Goal: Find specific page/section: Find specific page/section

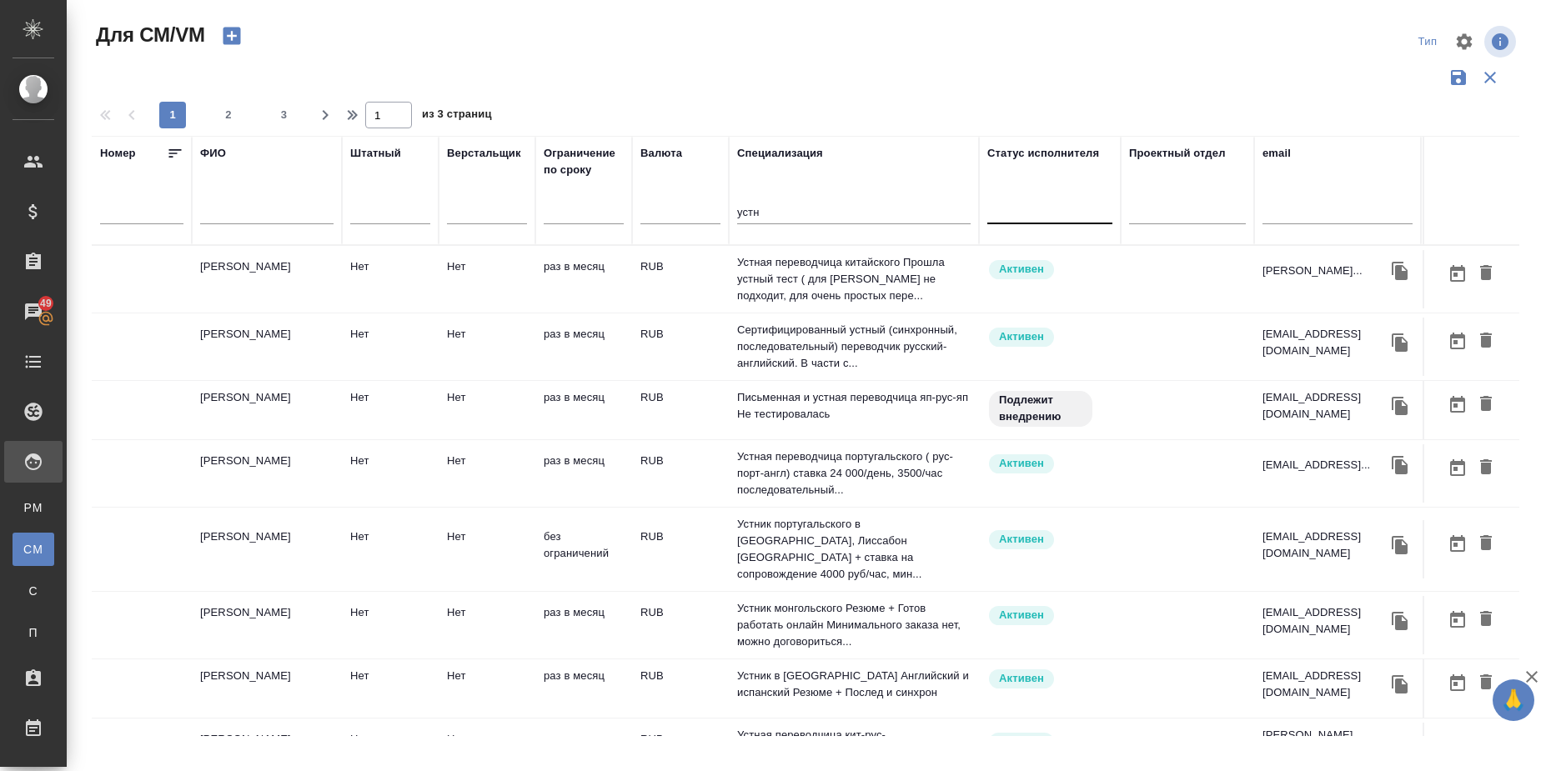
click at [1008, 209] on div at bounding box center [1049, 208] width 125 height 24
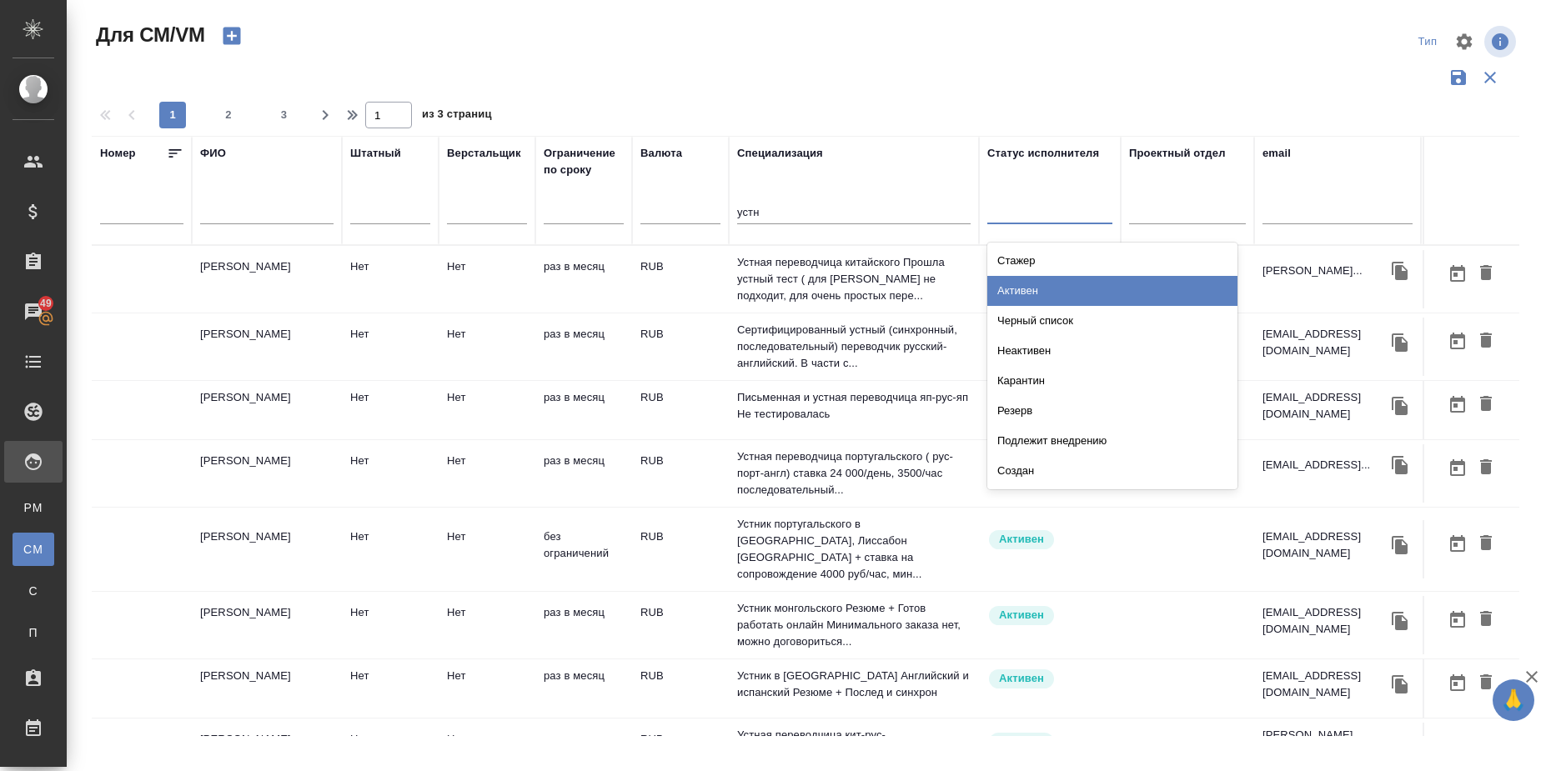
click at [1032, 286] on div "Активен" at bounding box center [1112, 291] width 250 height 30
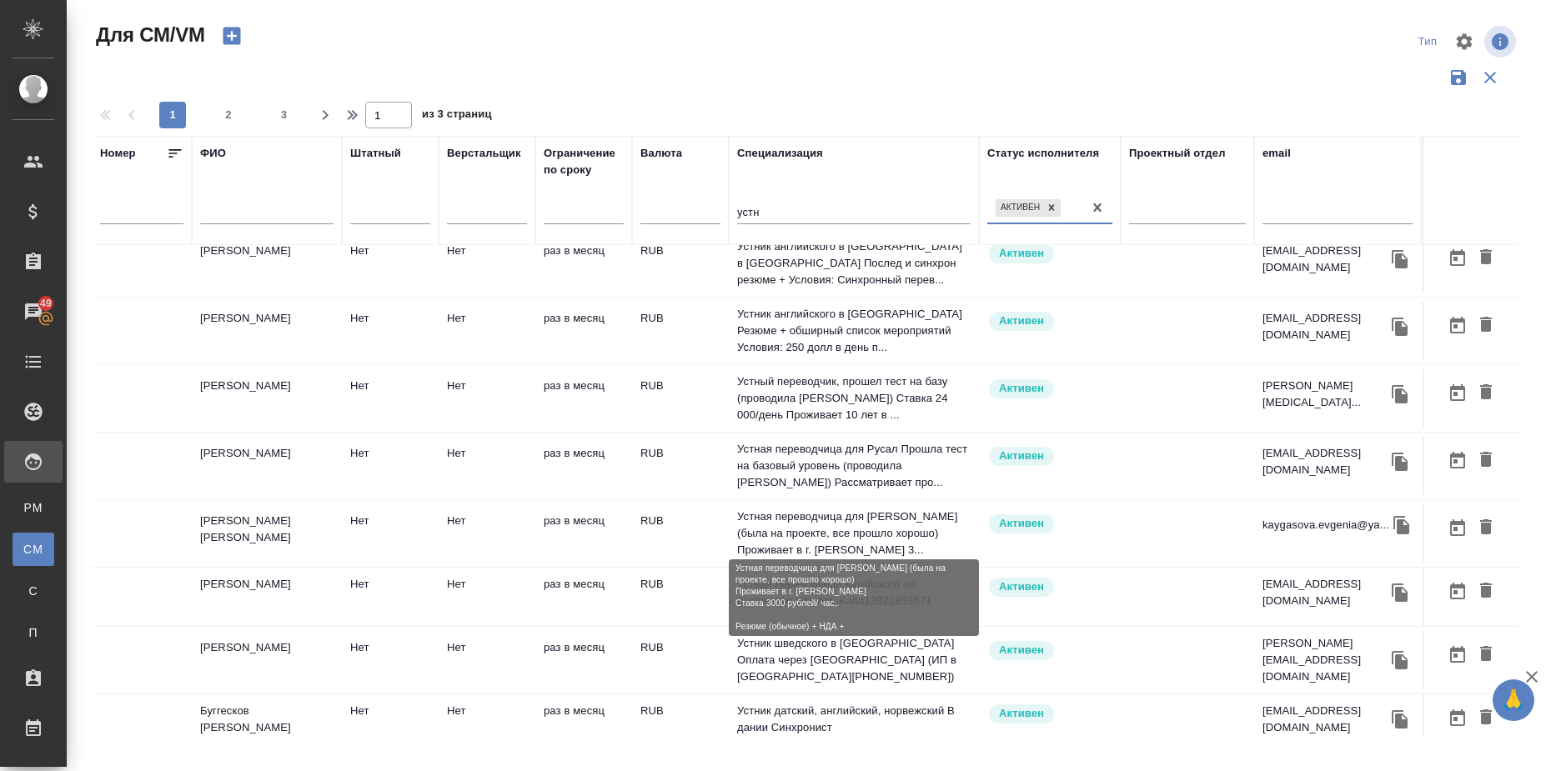
scroll to position [1156, 0]
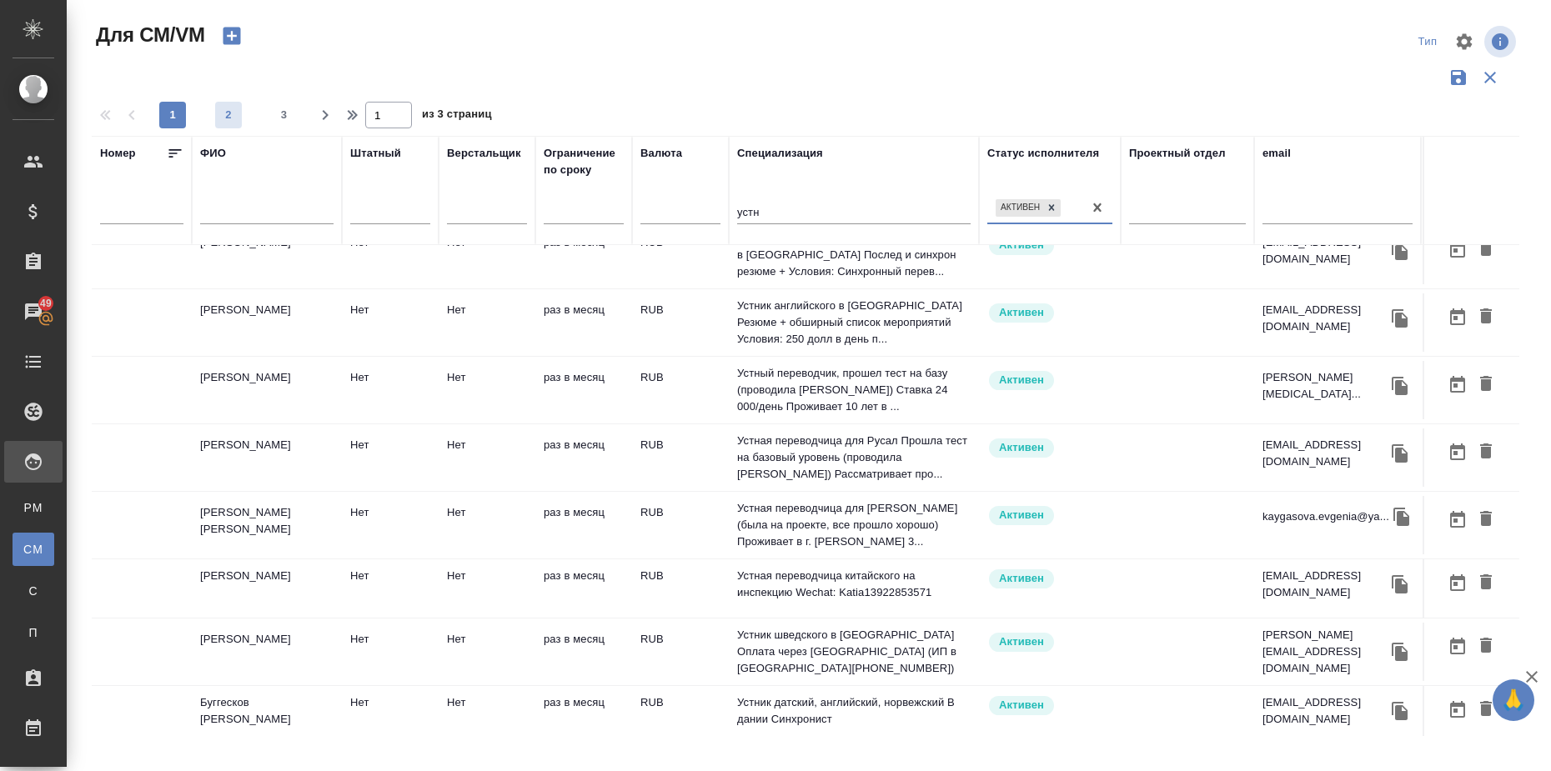
click at [234, 118] on span "2" at bounding box center [228, 115] width 27 height 17
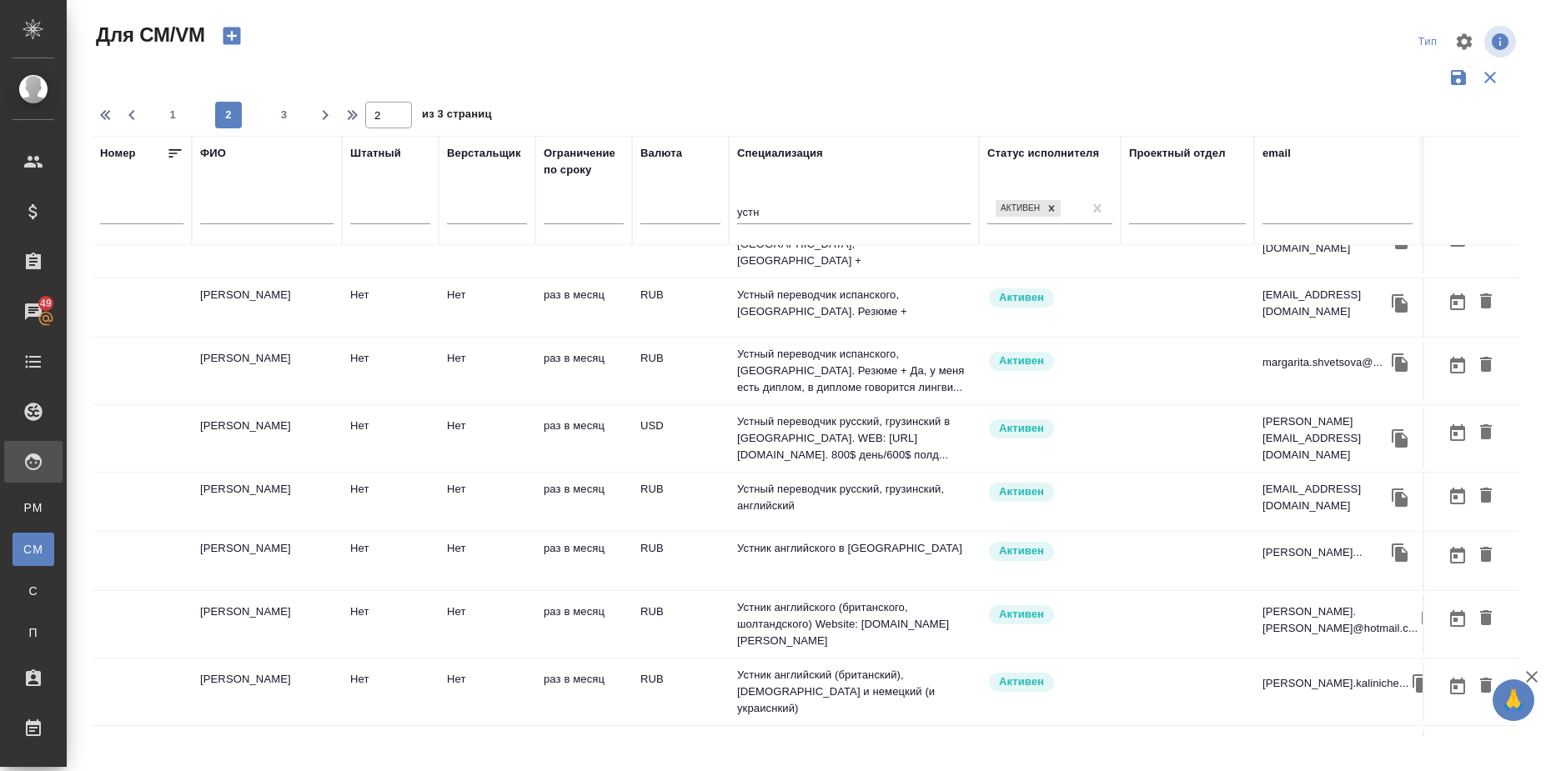
scroll to position [1098, 0]
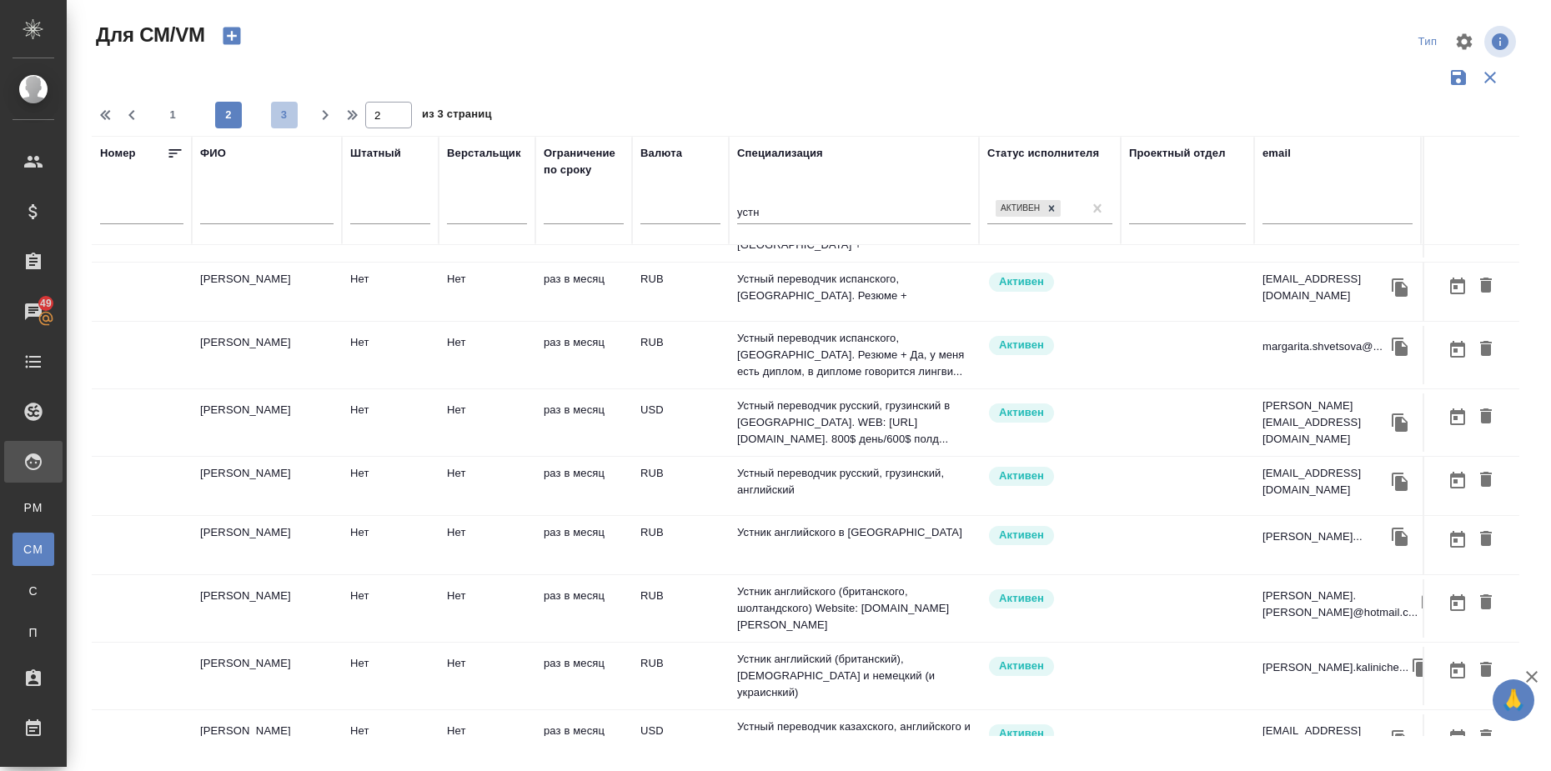
click at [284, 122] on span "3" at bounding box center [284, 115] width 27 height 17
type input "3"
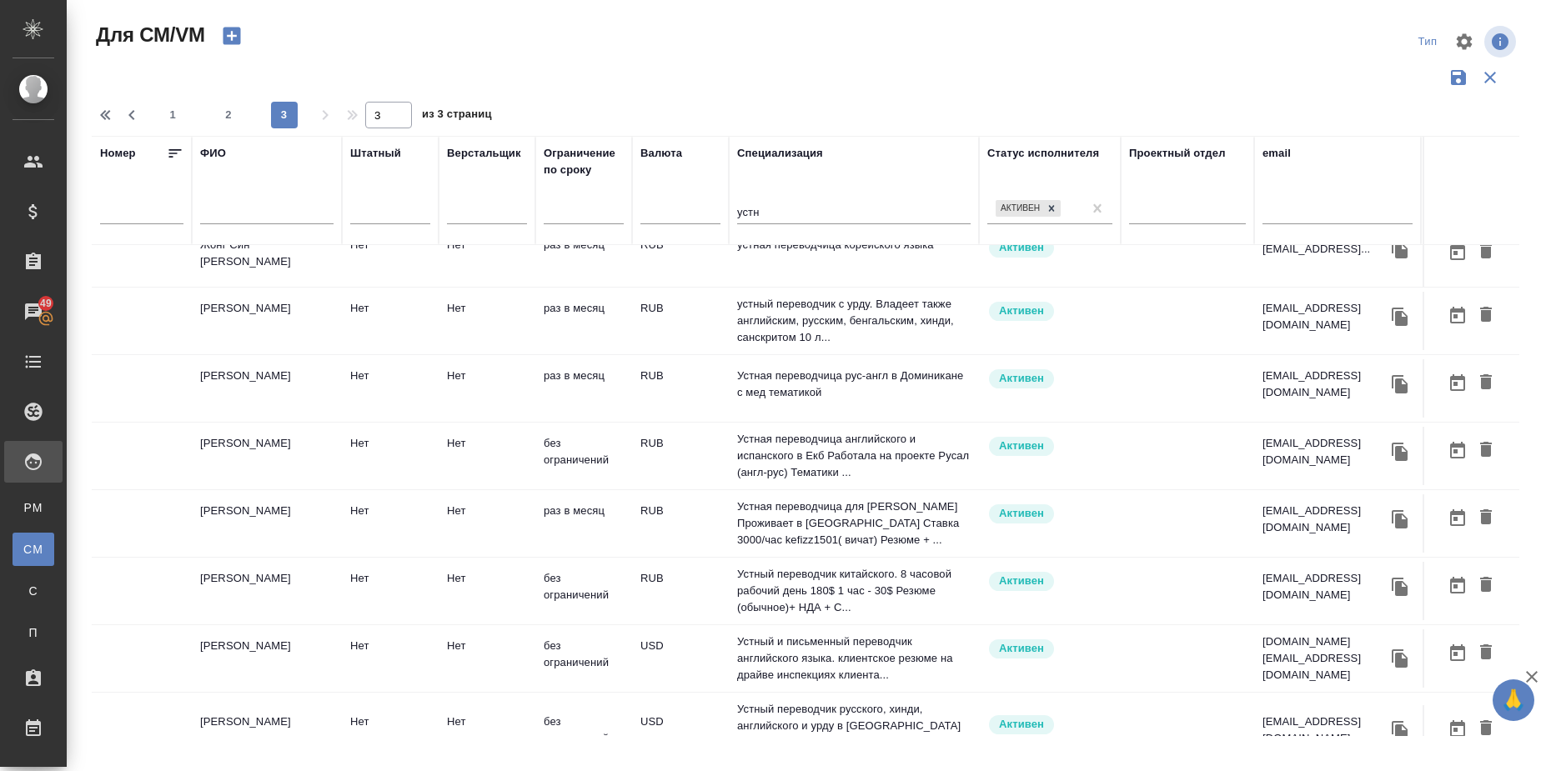
scroll to position [632, 0]
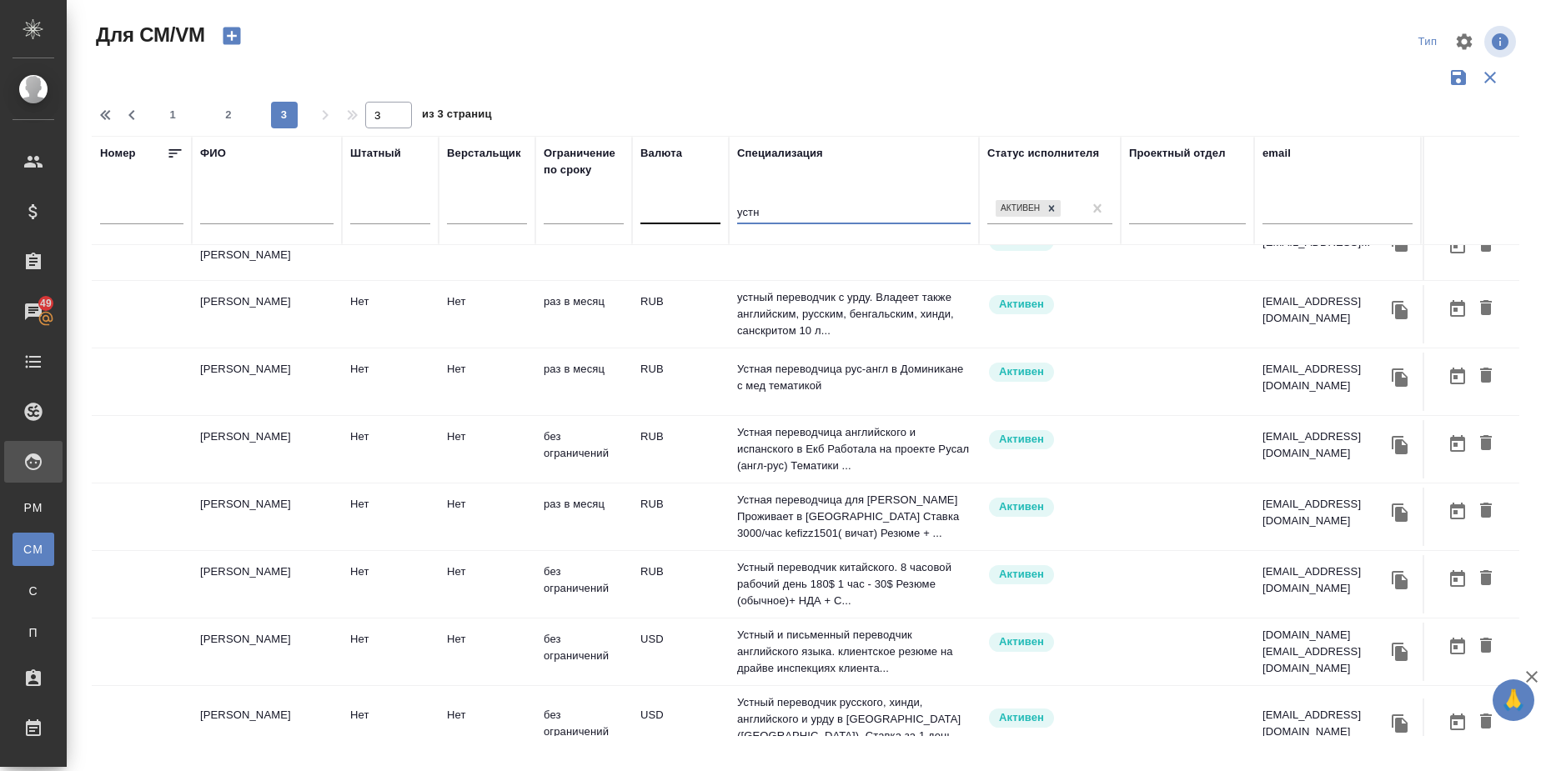
drag, startPoint x: 763, startPoint y: 211, endPoint x: 715, endPoint y: 206, distance: 48.6
click at [715, 206] on tr "Номер ФИО Штатный Верстальщик Ограничение по сроку Валюта Специализация устн Ст…" at bounding box center [982, 190] width 1781 height 109
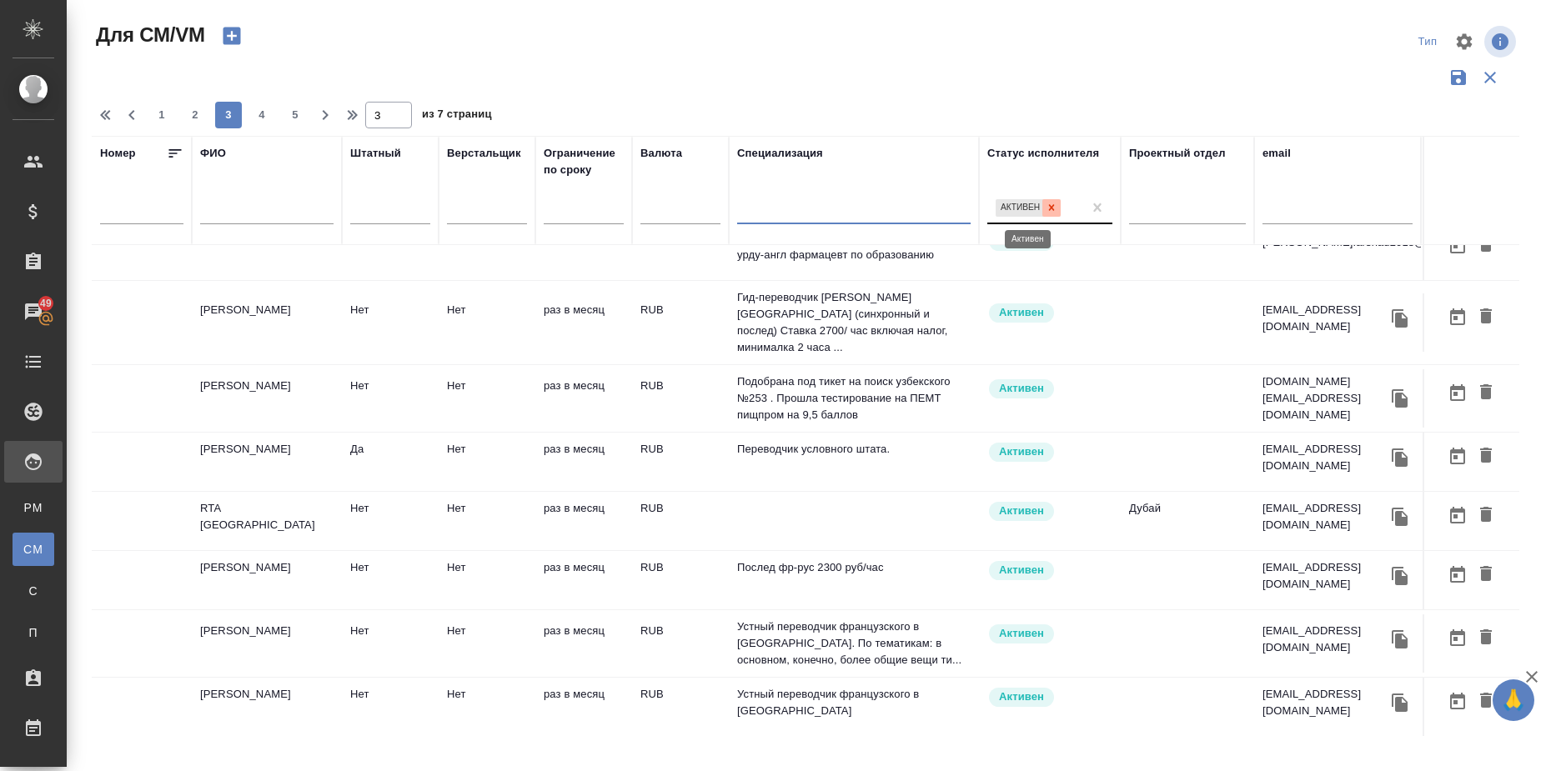
click at [1052, 208] on icon at bounding box center [1052, 208] width 6 height 6
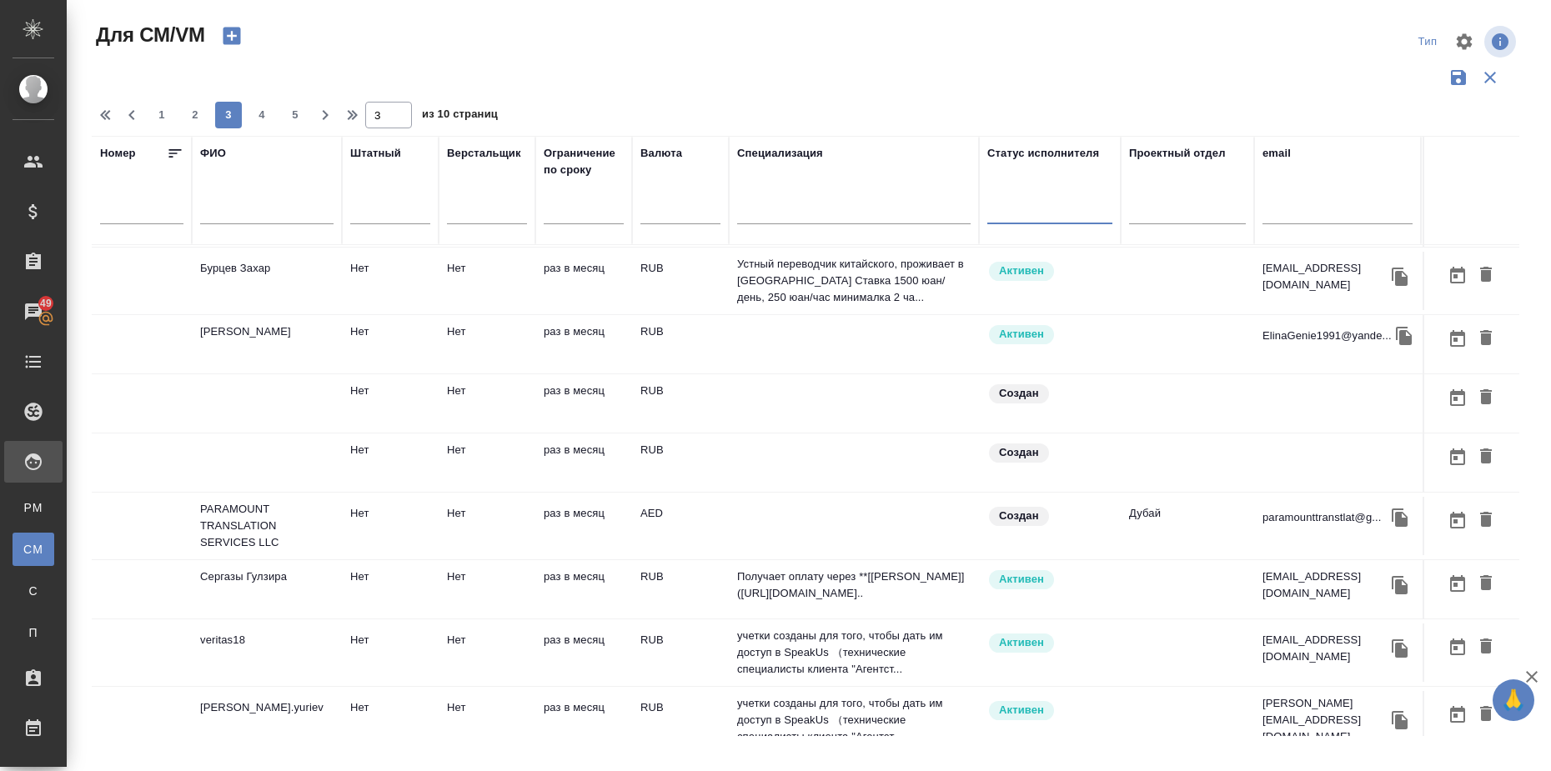
scroll to position [632, 369]
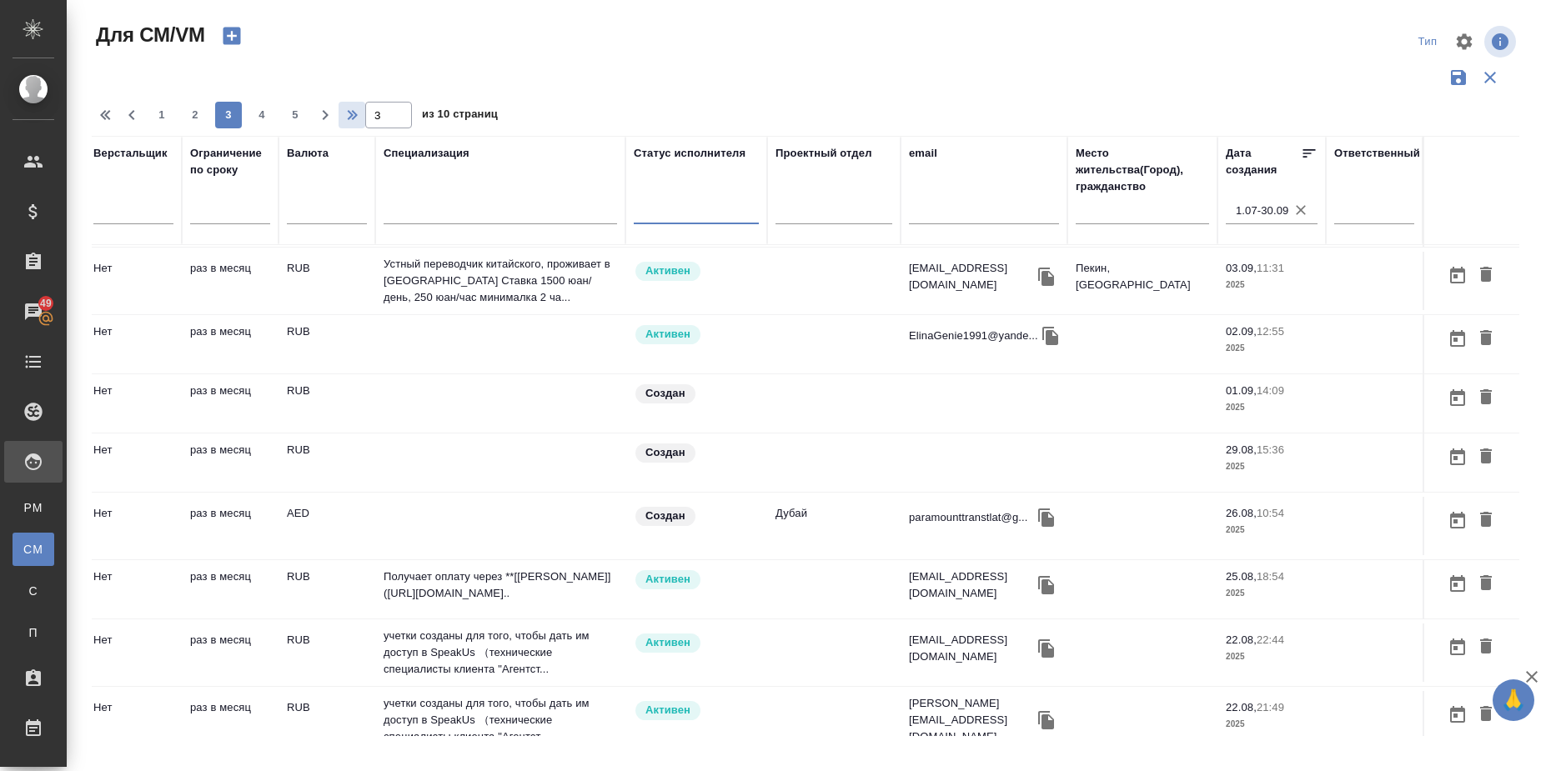
click at [350, 119] on icon "button" at bounding box center [354, 115] width 20 height 20
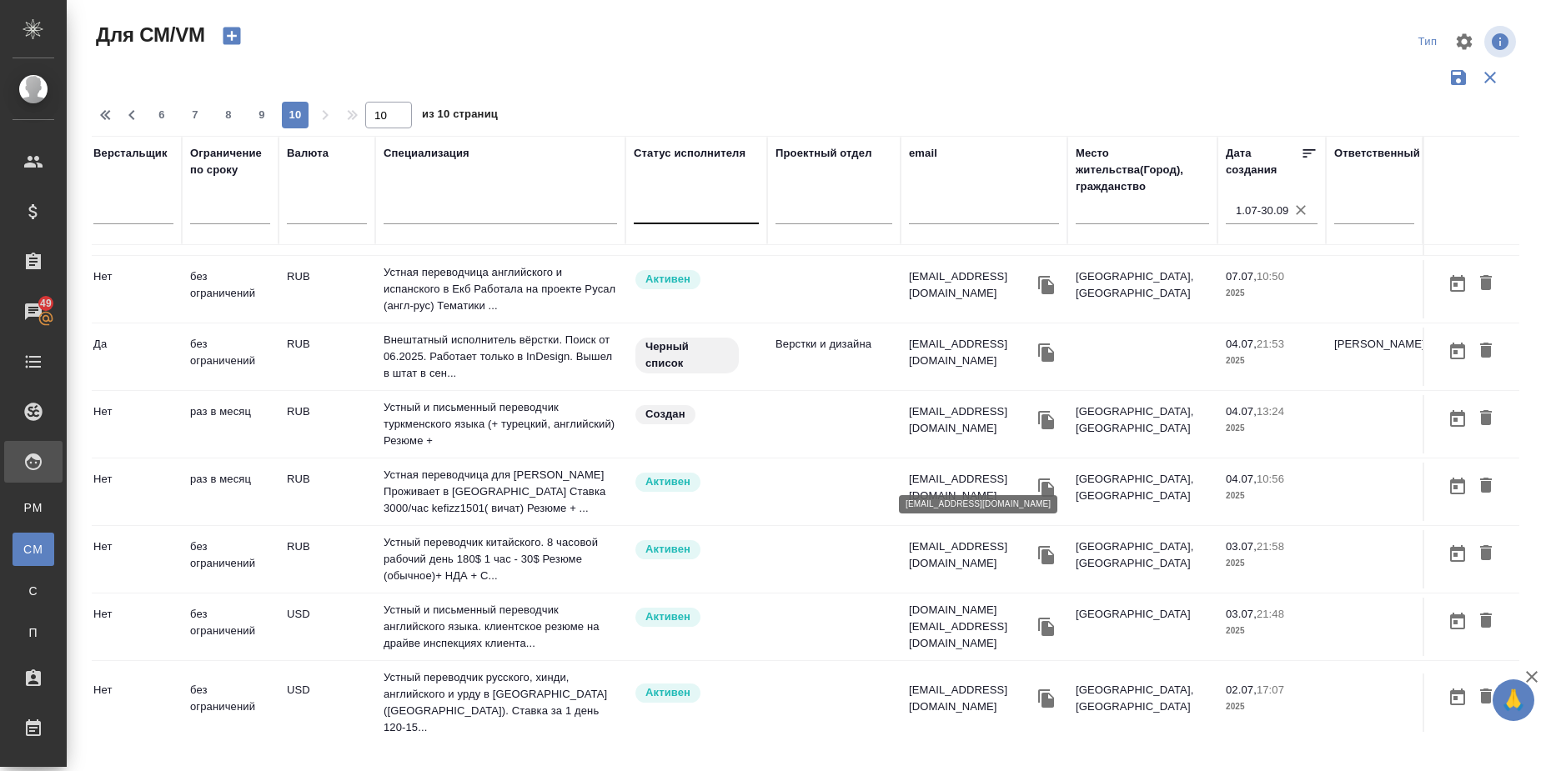
scroll to position [0, 369]
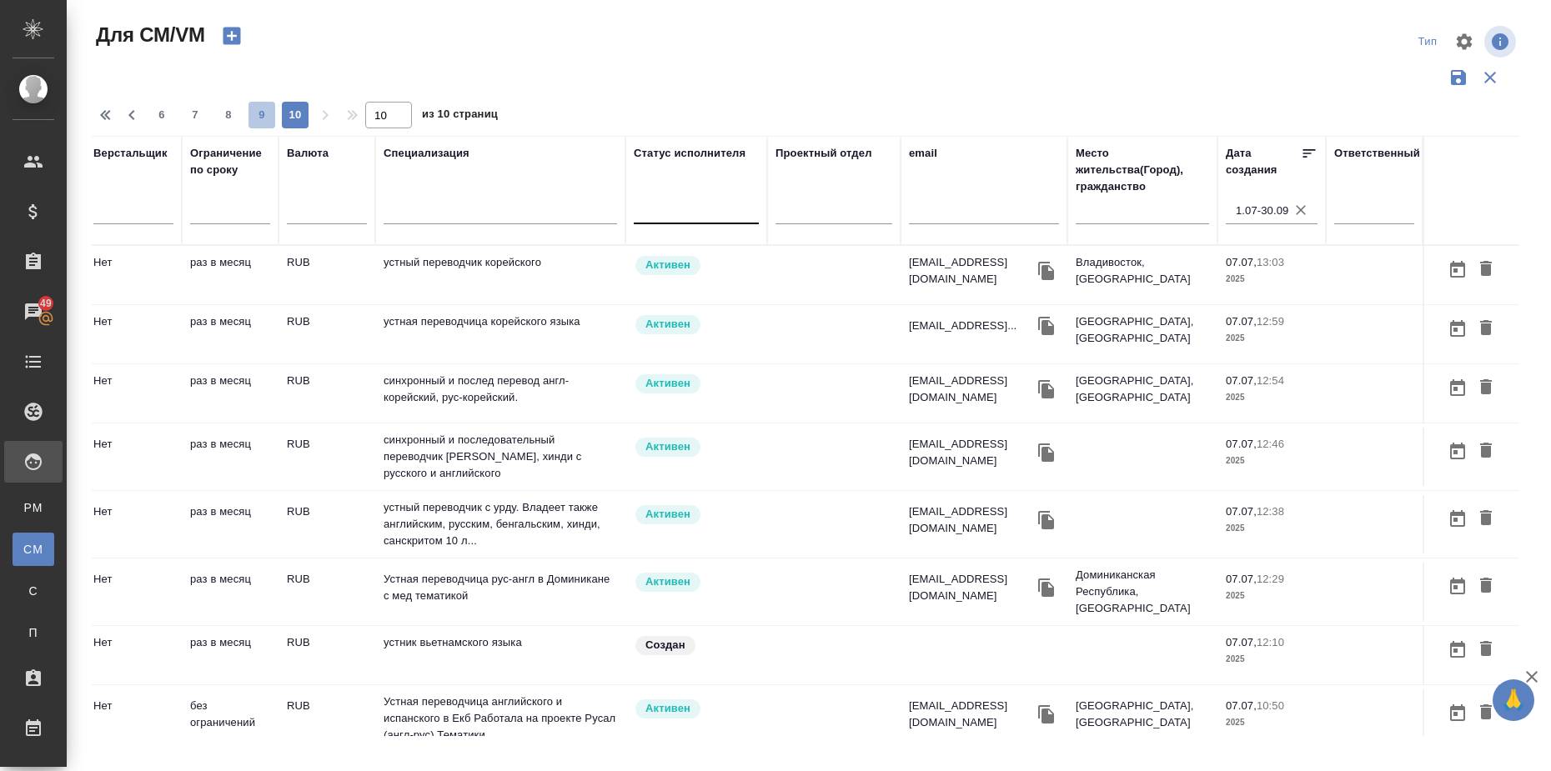
click at [259, 117] on span "9" at bounding box center [262, 115] width 27 height 17
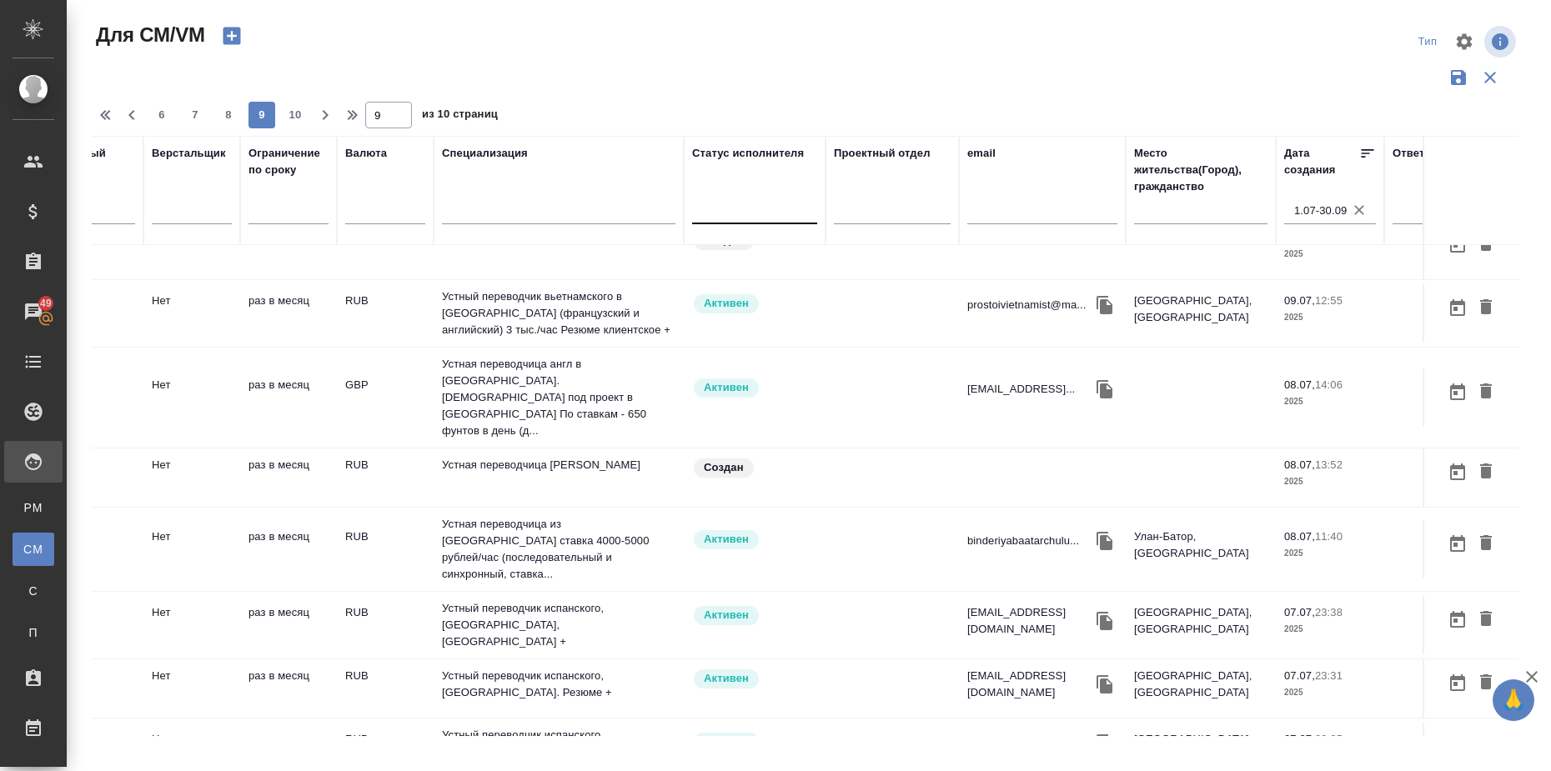
scroll to position [0, 295]
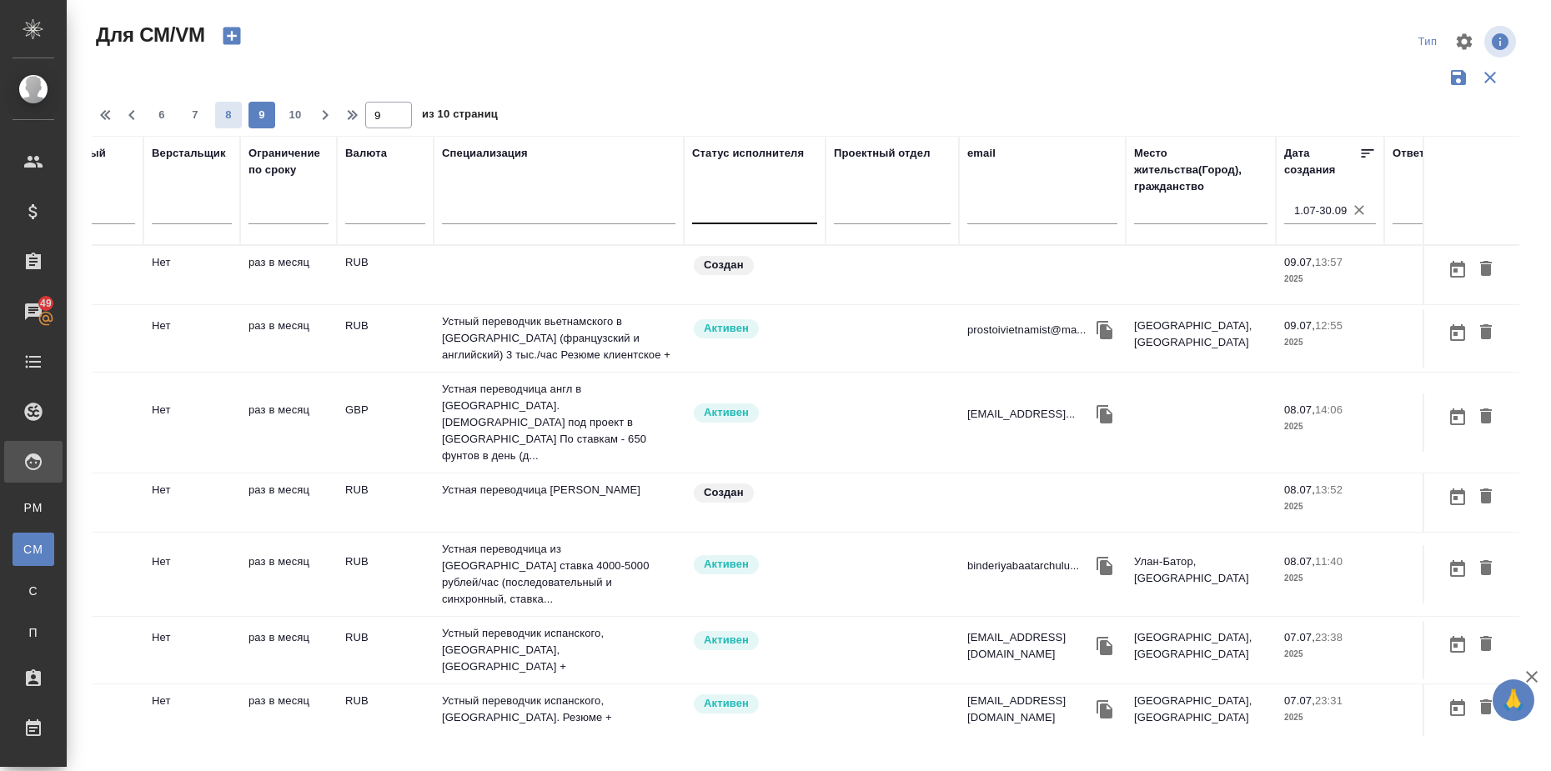
click at [234, 122] on span "8" at bounding box center [228, 115] width 27 height 17
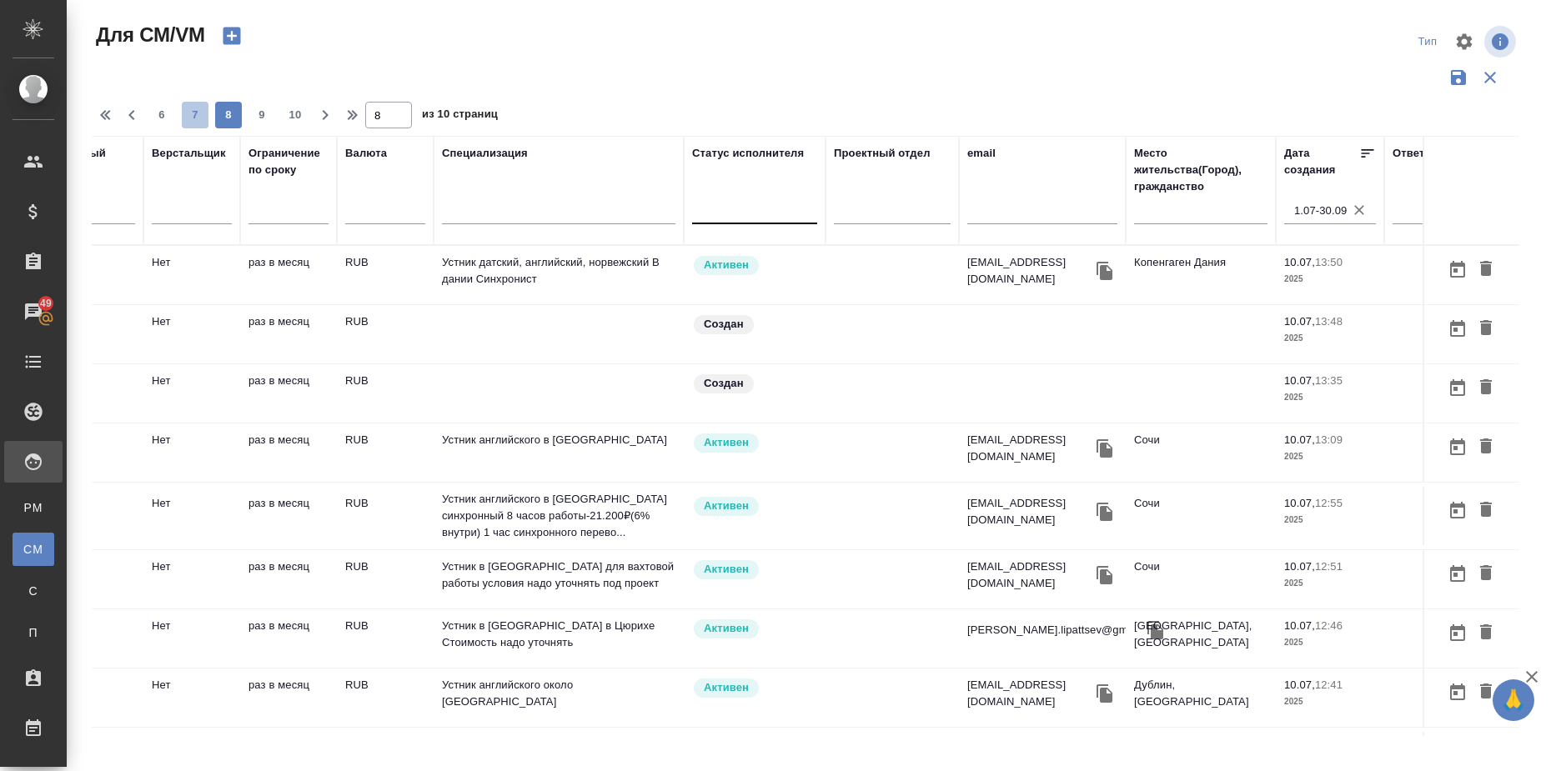
click at [199, 116] on span "7" at bounding box center [195, 115] width 27 height 17
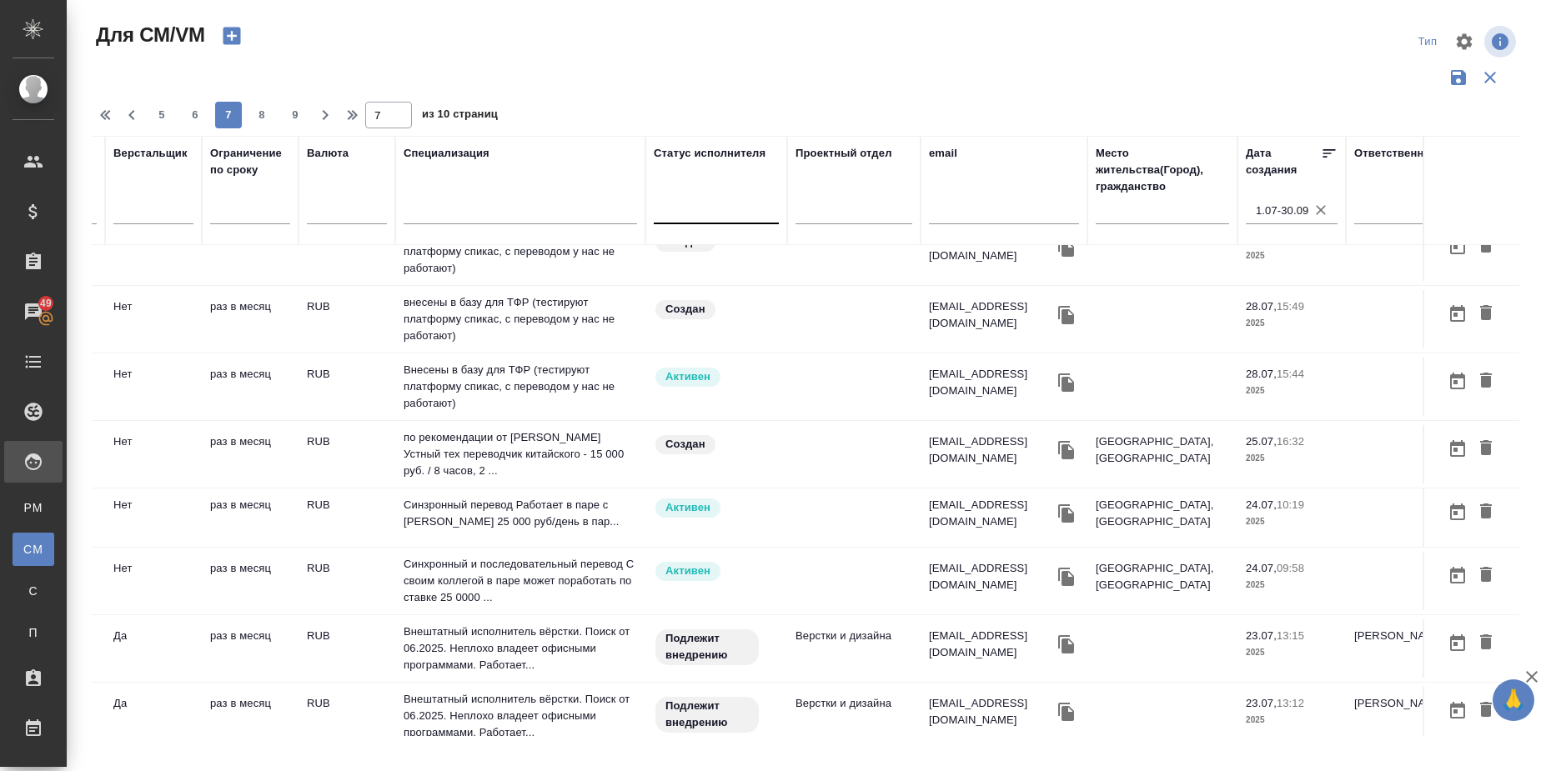
scroll to position [0, 334]
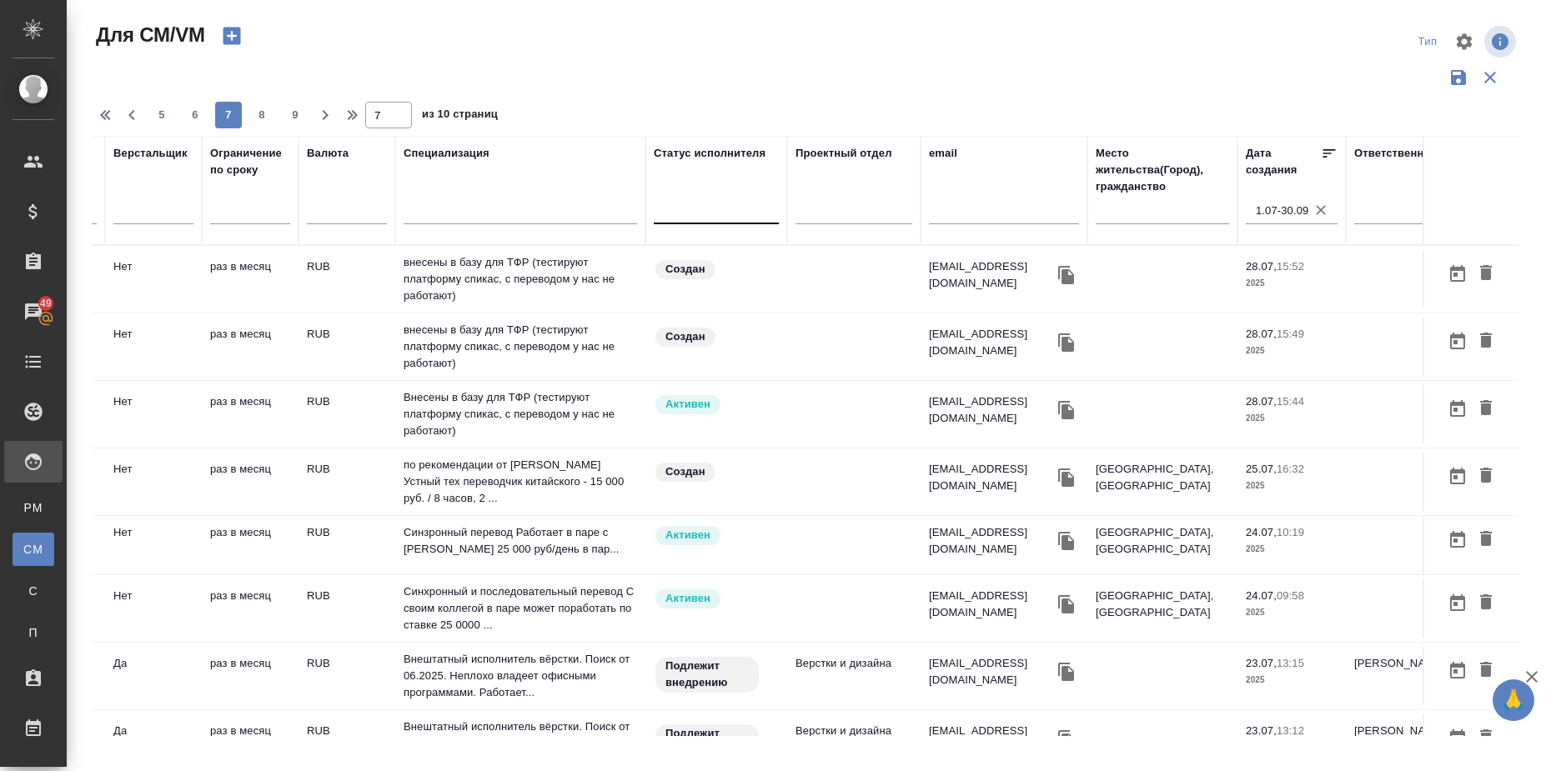
drag, startPoint x: 194, startPoint y: 120, endPoint x: 177, endPoint y: 126, distance: 18.5
click at [194, 120] on span "6" at bounding box center [195, 115] width 27 height 17
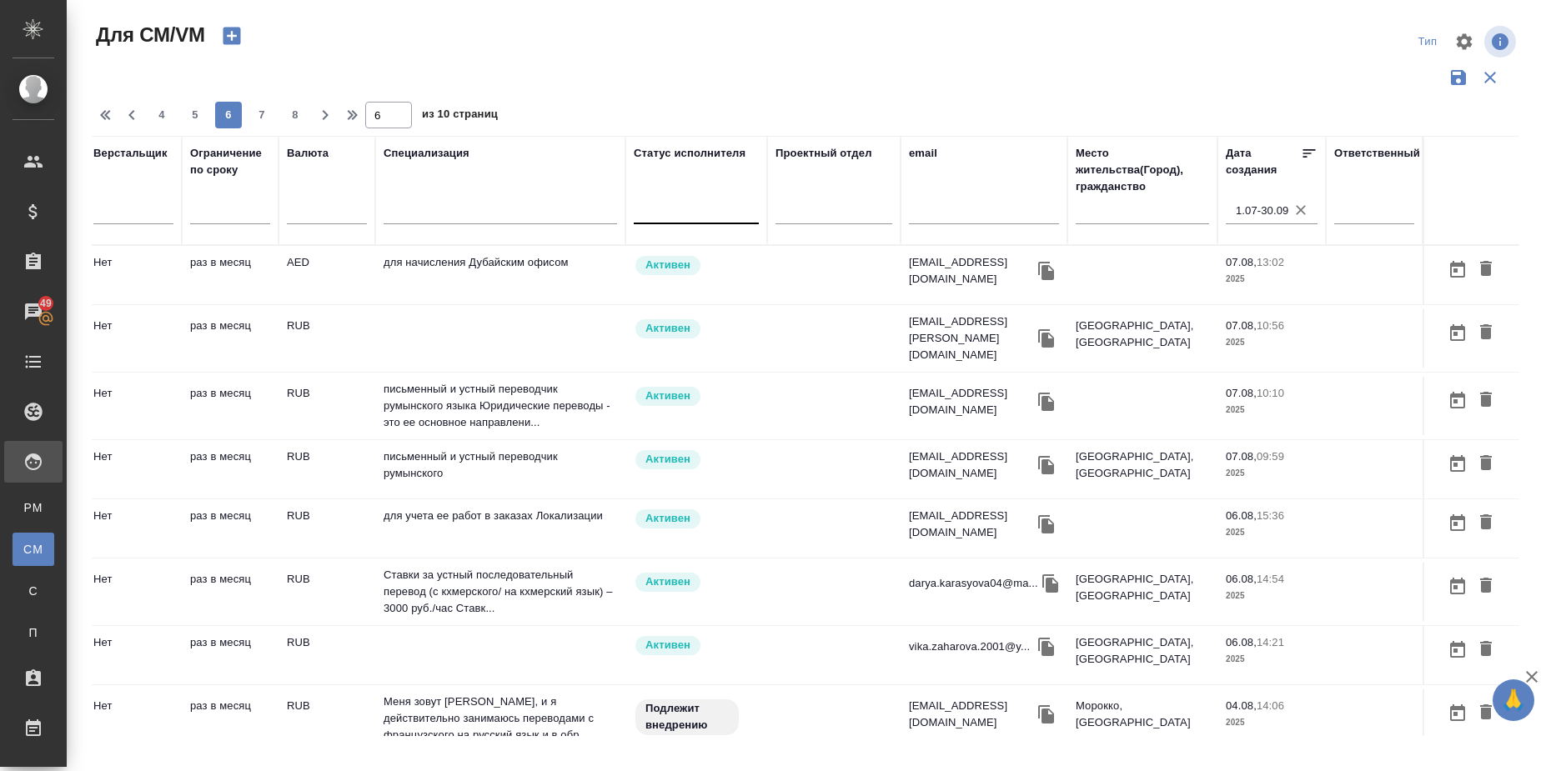
scroll to position [0, 363]
click at [202, 114] on span "5" at bounding box center [195, 115] width 27 height 17
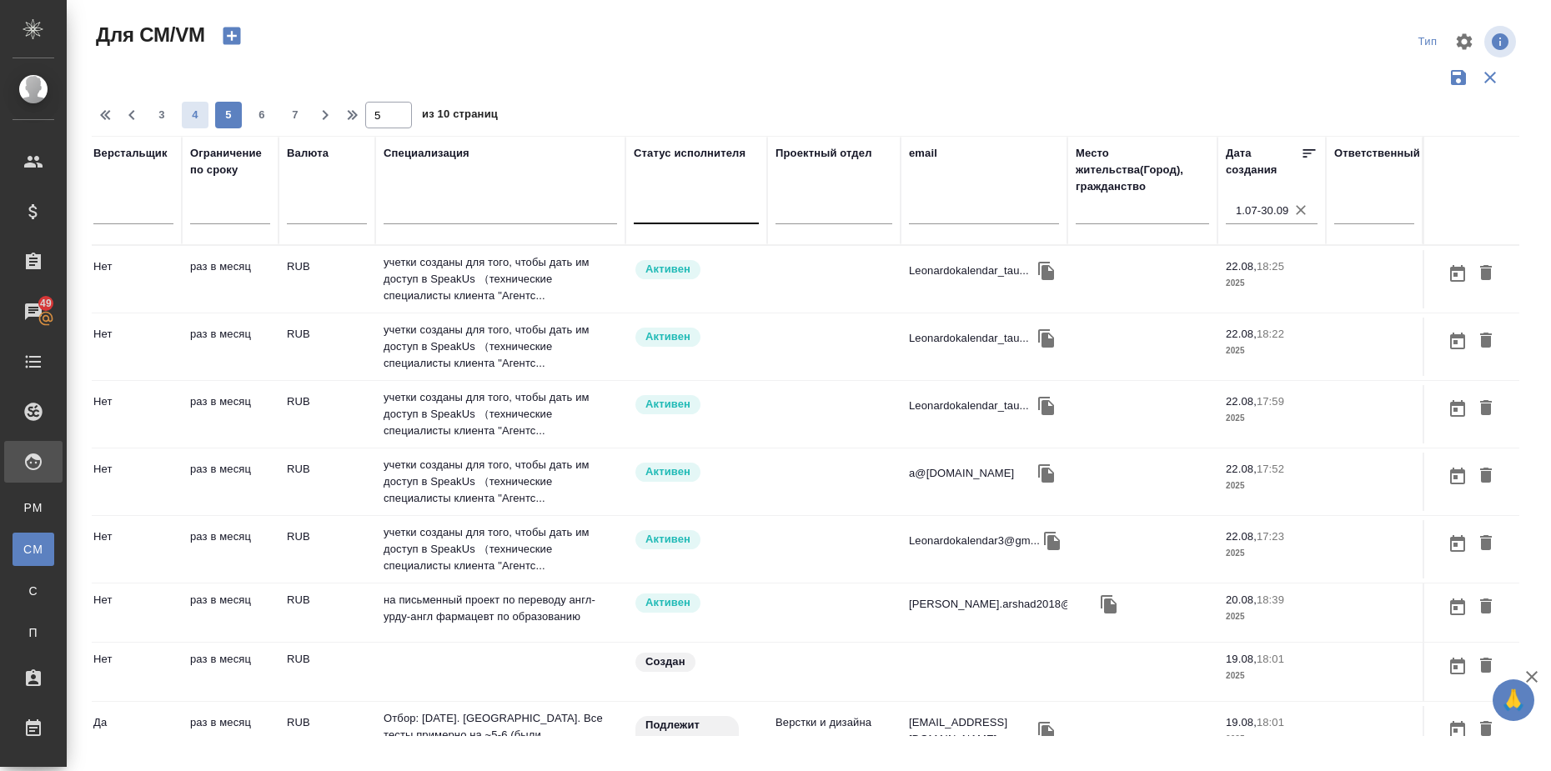
click at [193, 115] on span "4" at bounding box center [195, 115] width 27 height 17
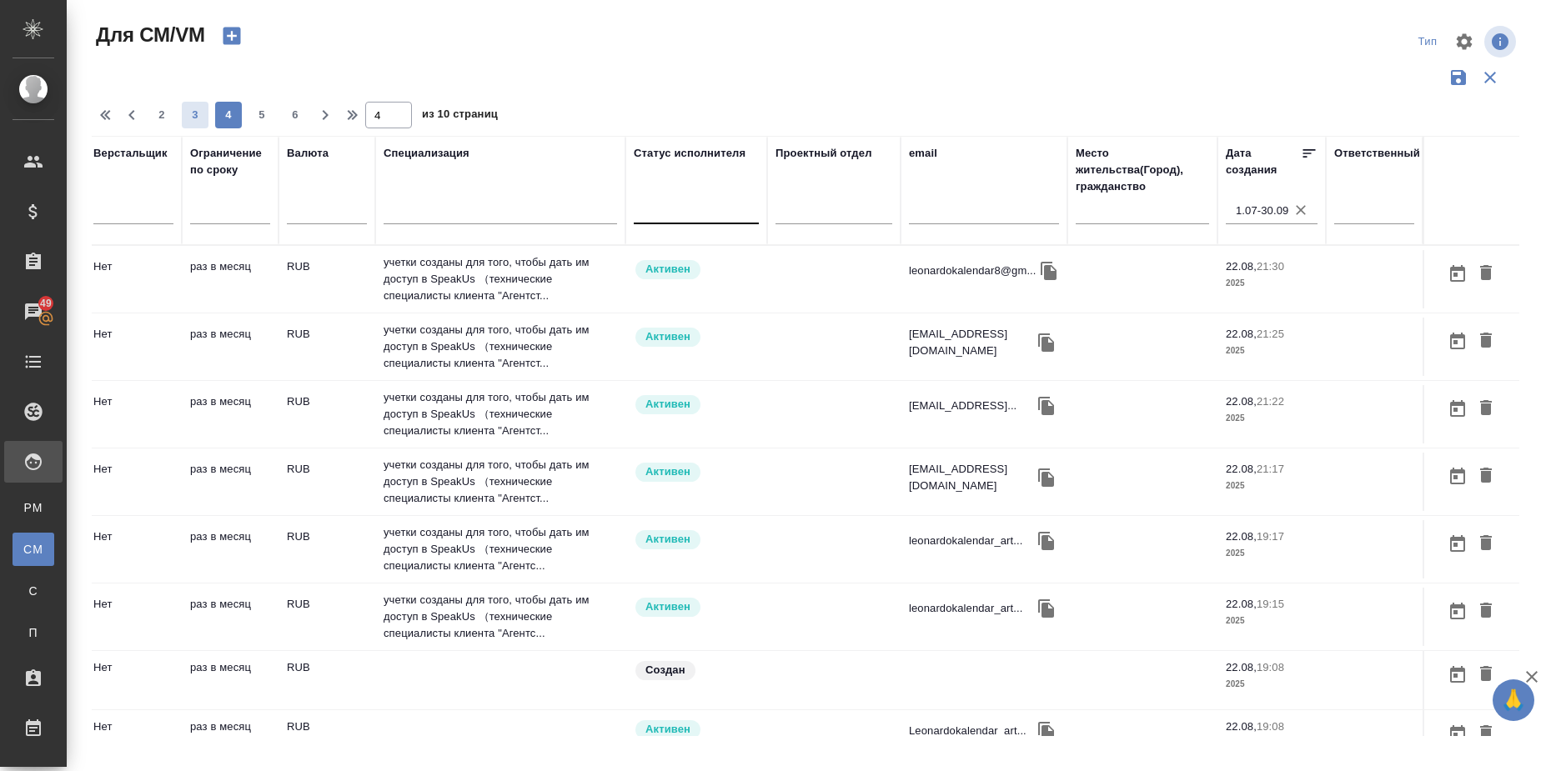
click at [194, 114] on span "3" at bounding box center [195, 115] width 27 height 17
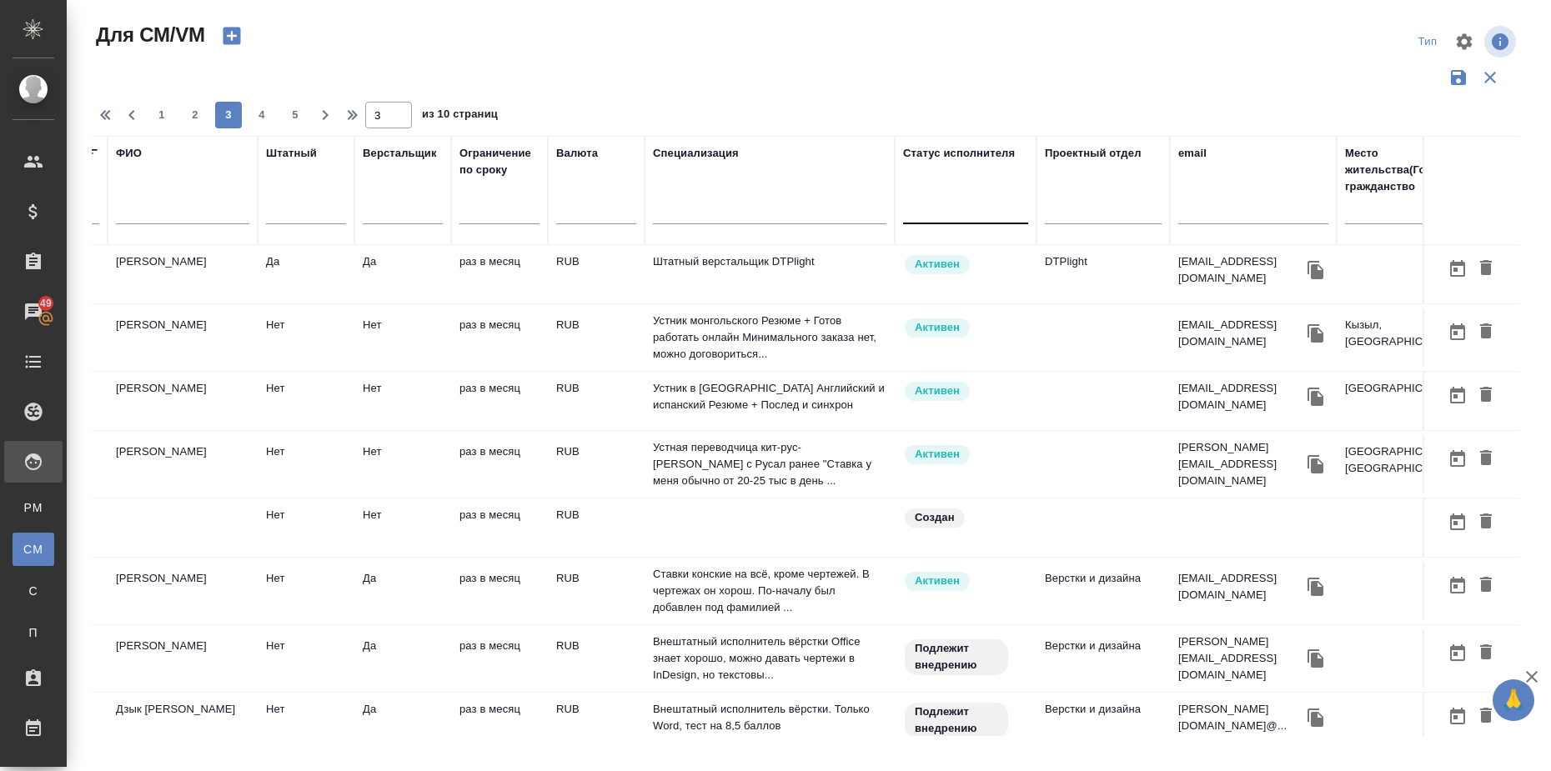
scroll to position [0, 84]
click at [188, 118] on span "2" at bounding box center [195, 115] width 27 height 17
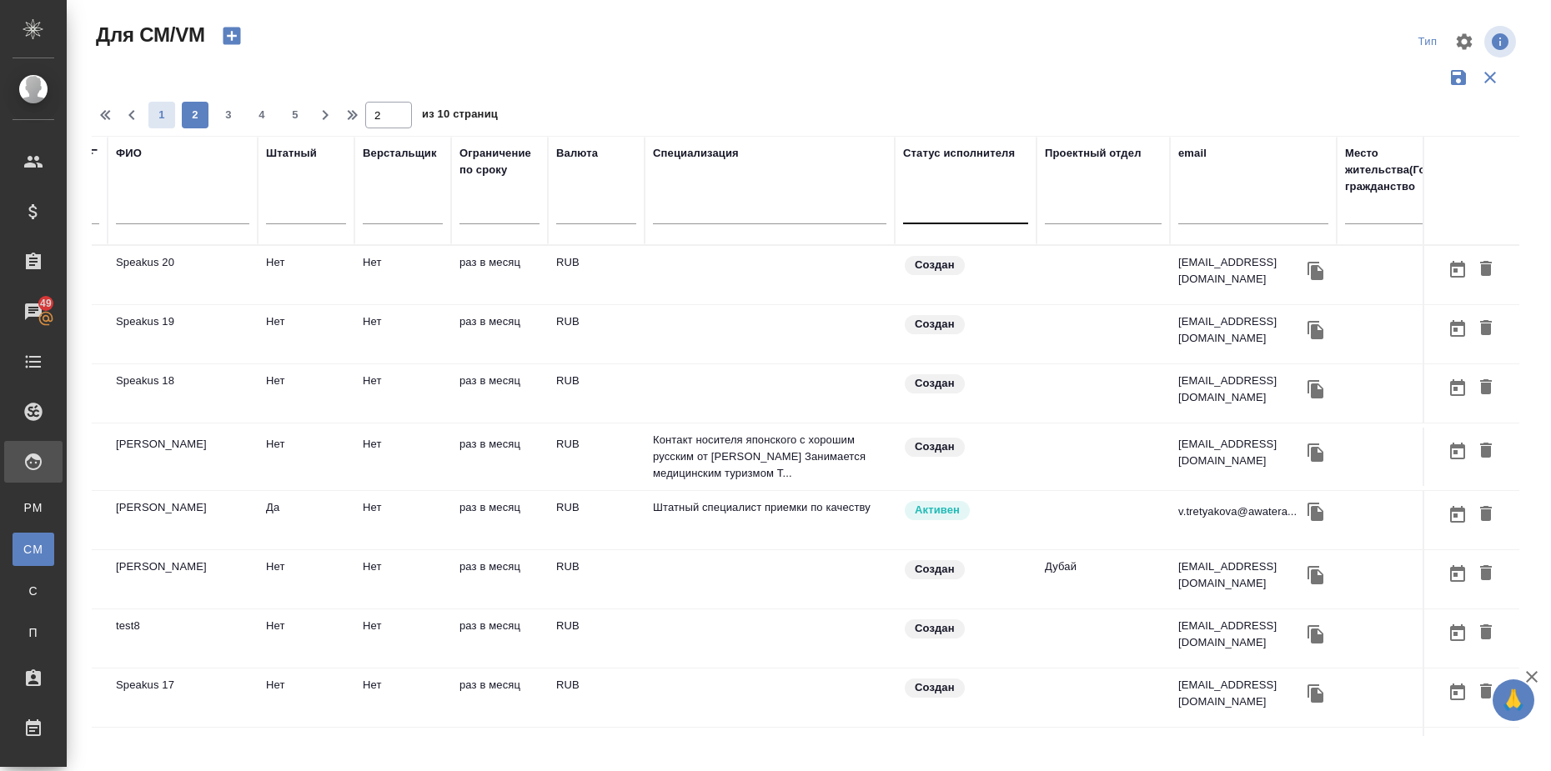
click at [167, 120] on span "1" at bounding box center [161, 115] width 27 height 17
type input "1"
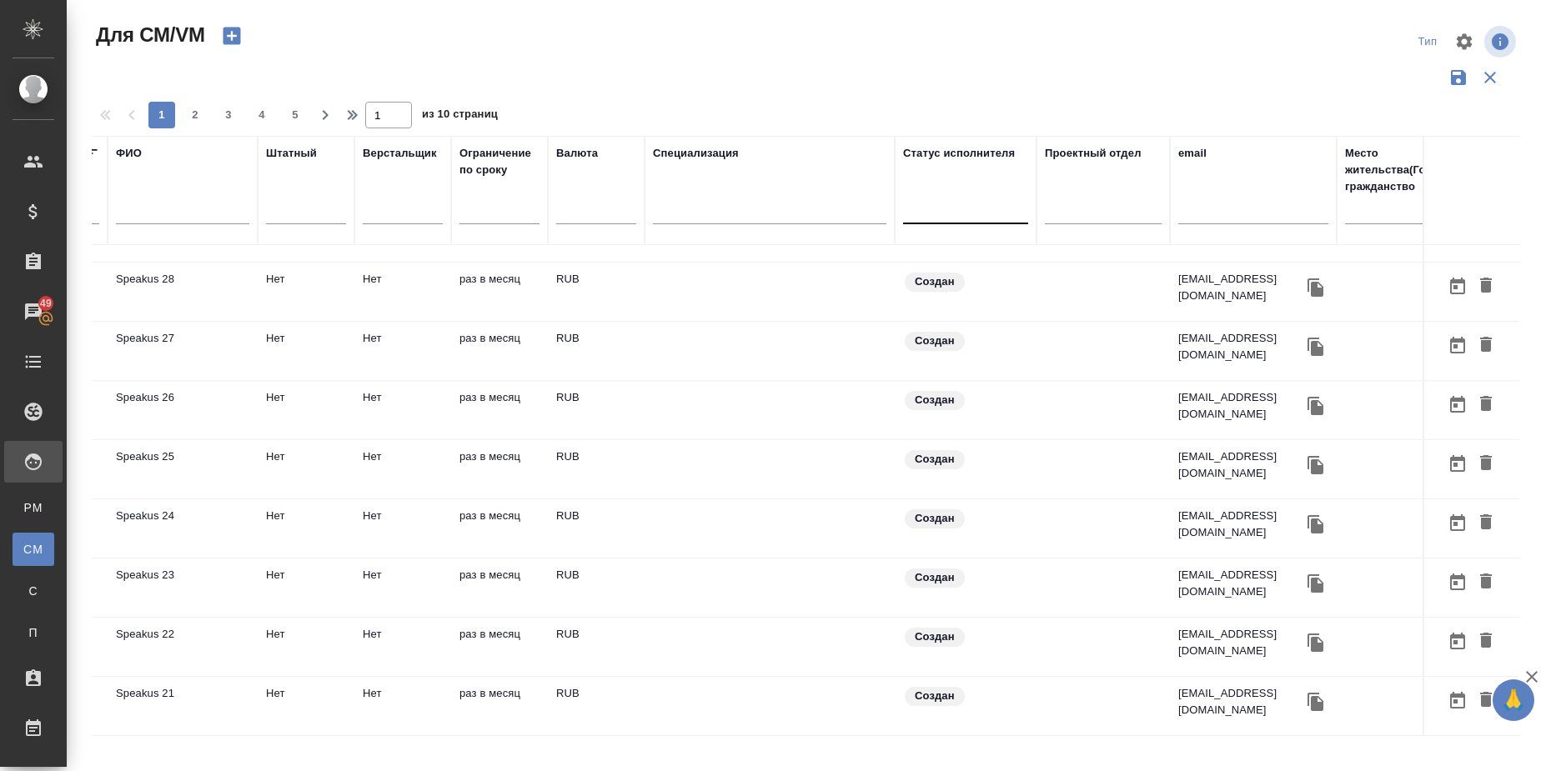
scroll to position [1031, 0]
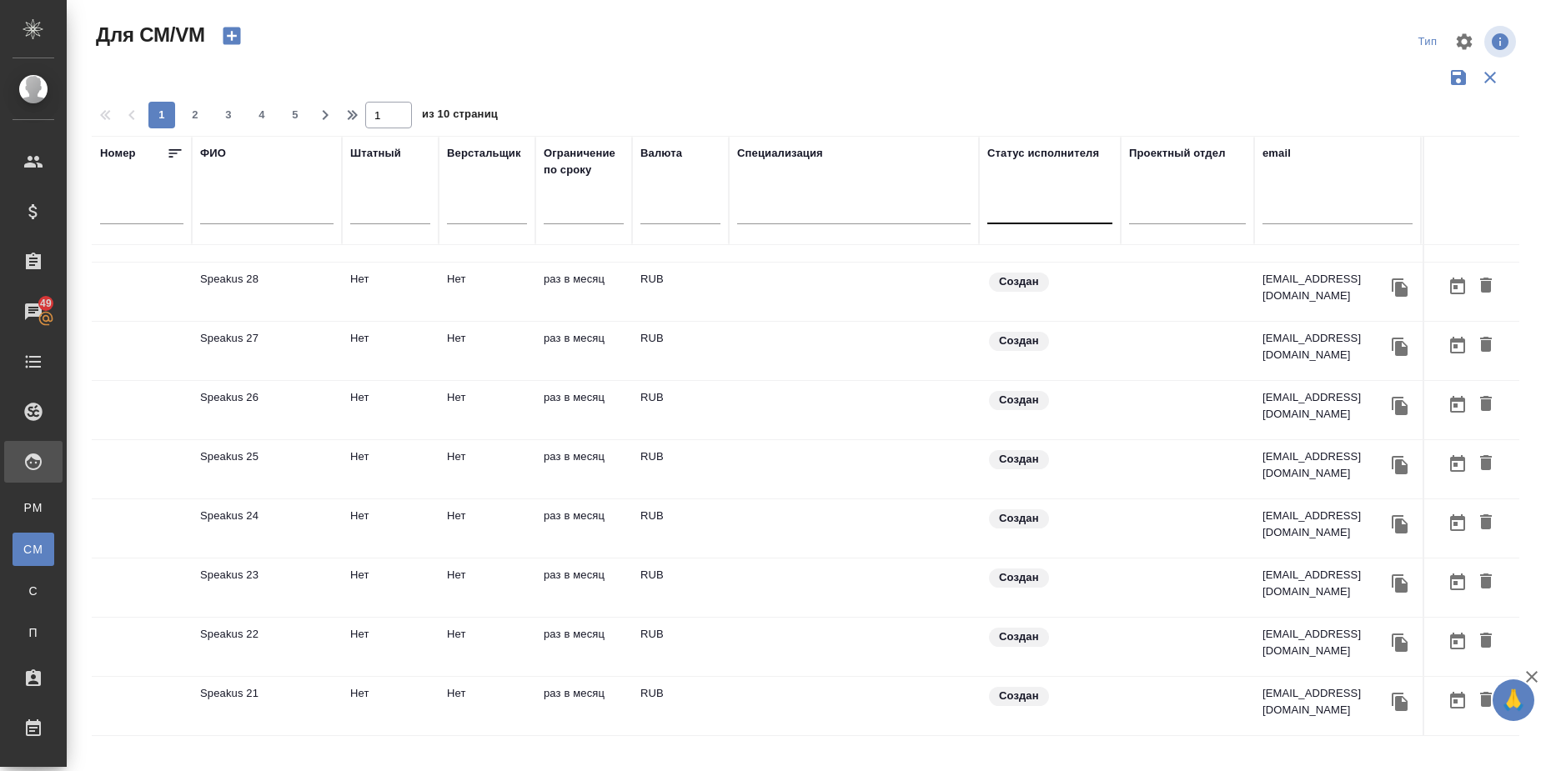
click at [786, 224] on input "text" at bounding box center [854, 214] width 234 height 21
type input "монг"
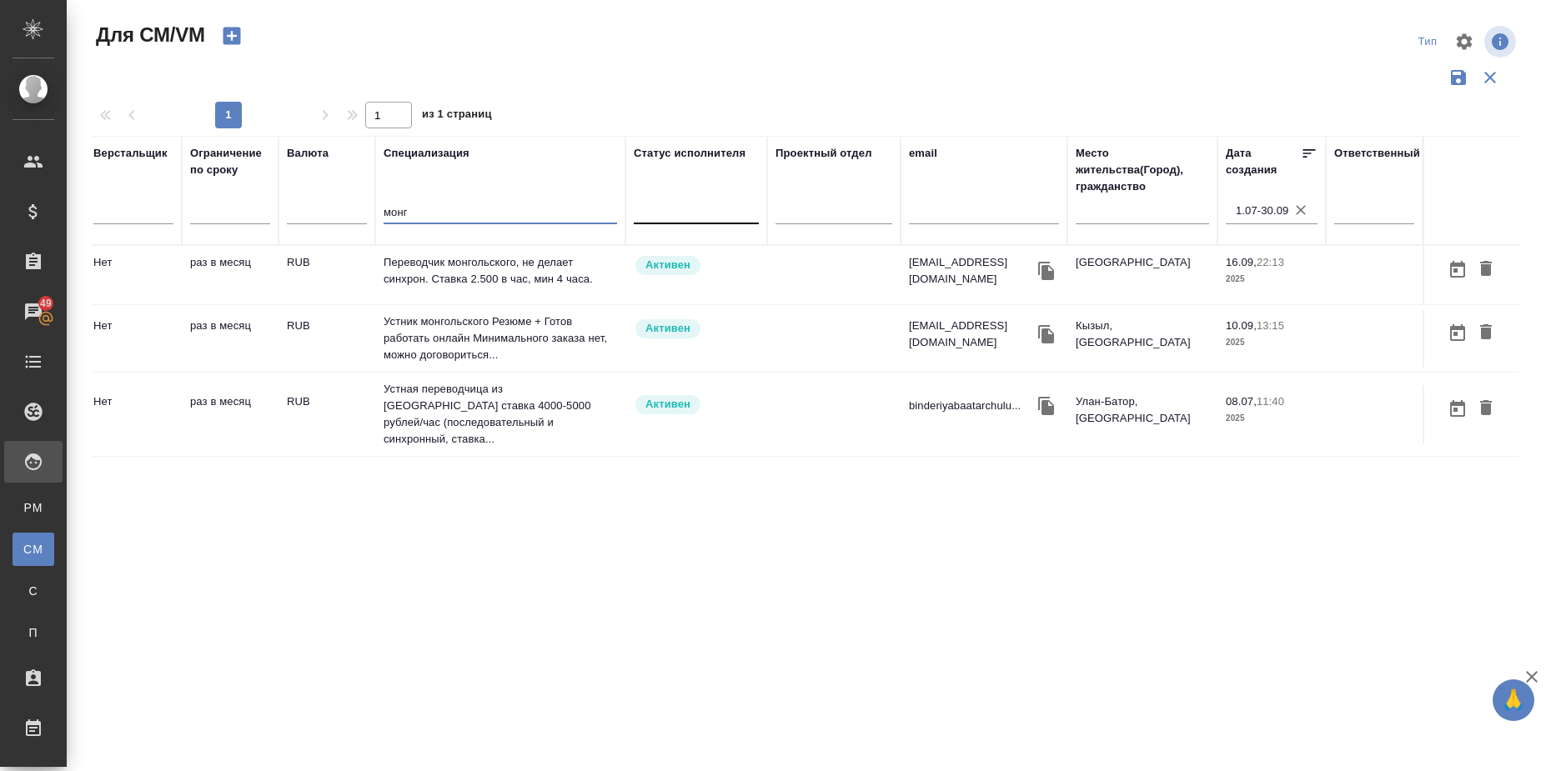
scroll to position [0, 0]
